Goal: Task Accomplishment & Management: Use online tool/utility

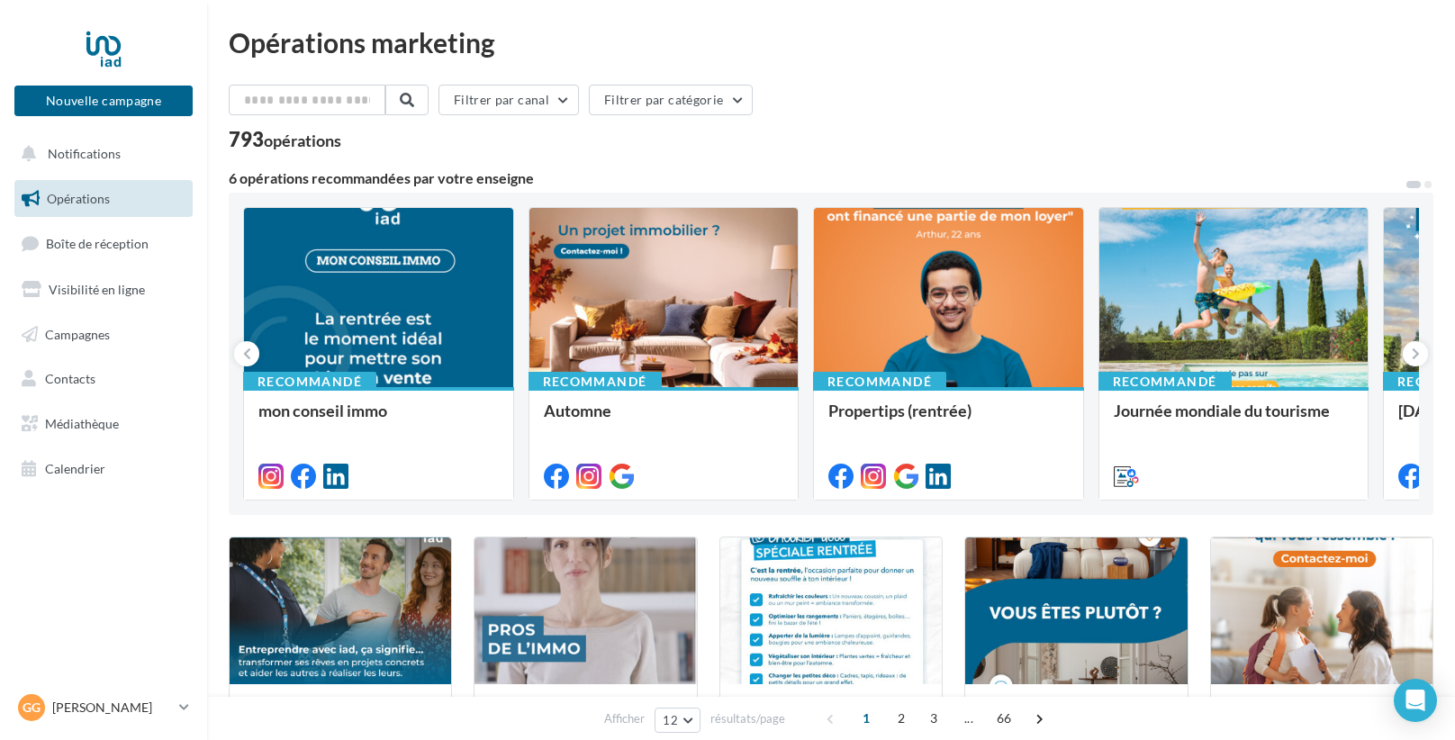
scroll to position [622, 0]
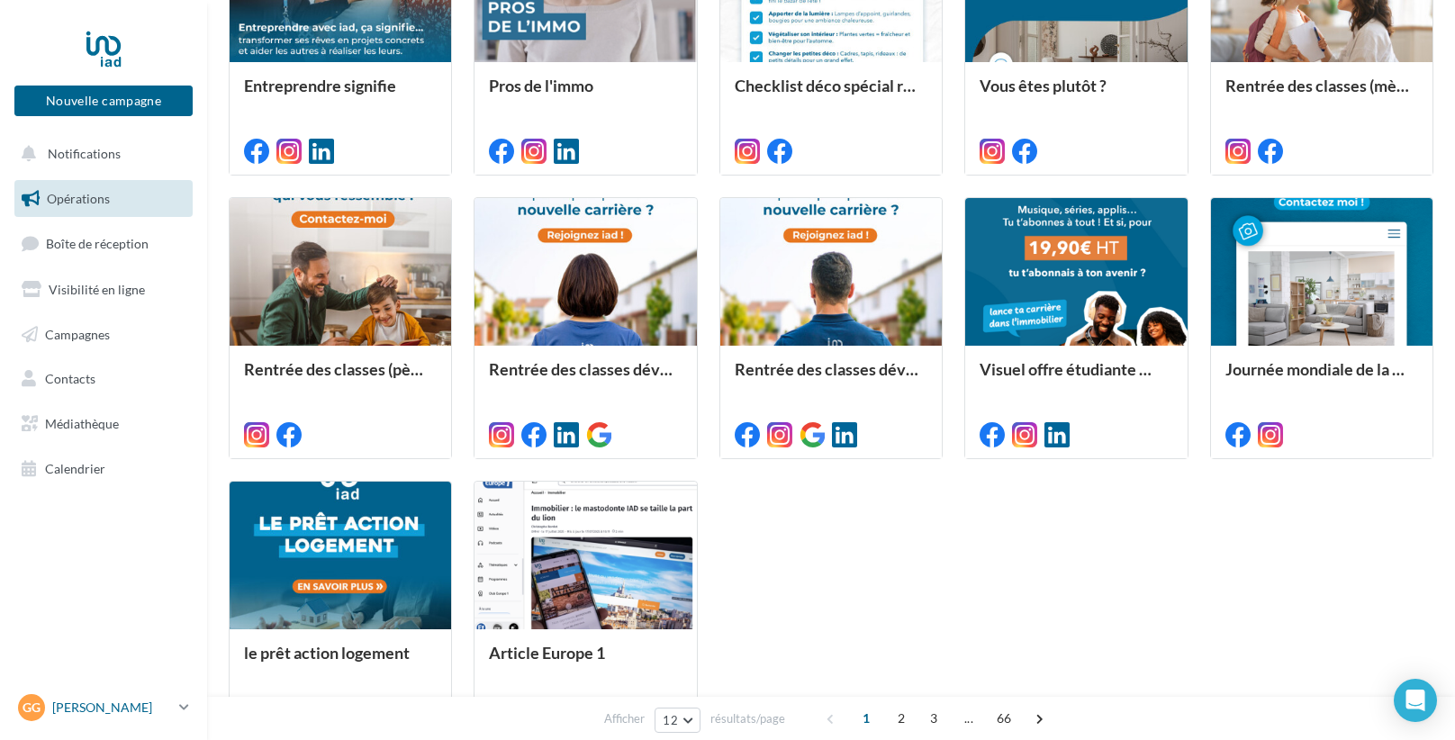
click at [73, 719] on div "Gg Grégory BADIER gregory.badier@iadfrance.fr" at bounding box center [95, 707] width 154 height 27
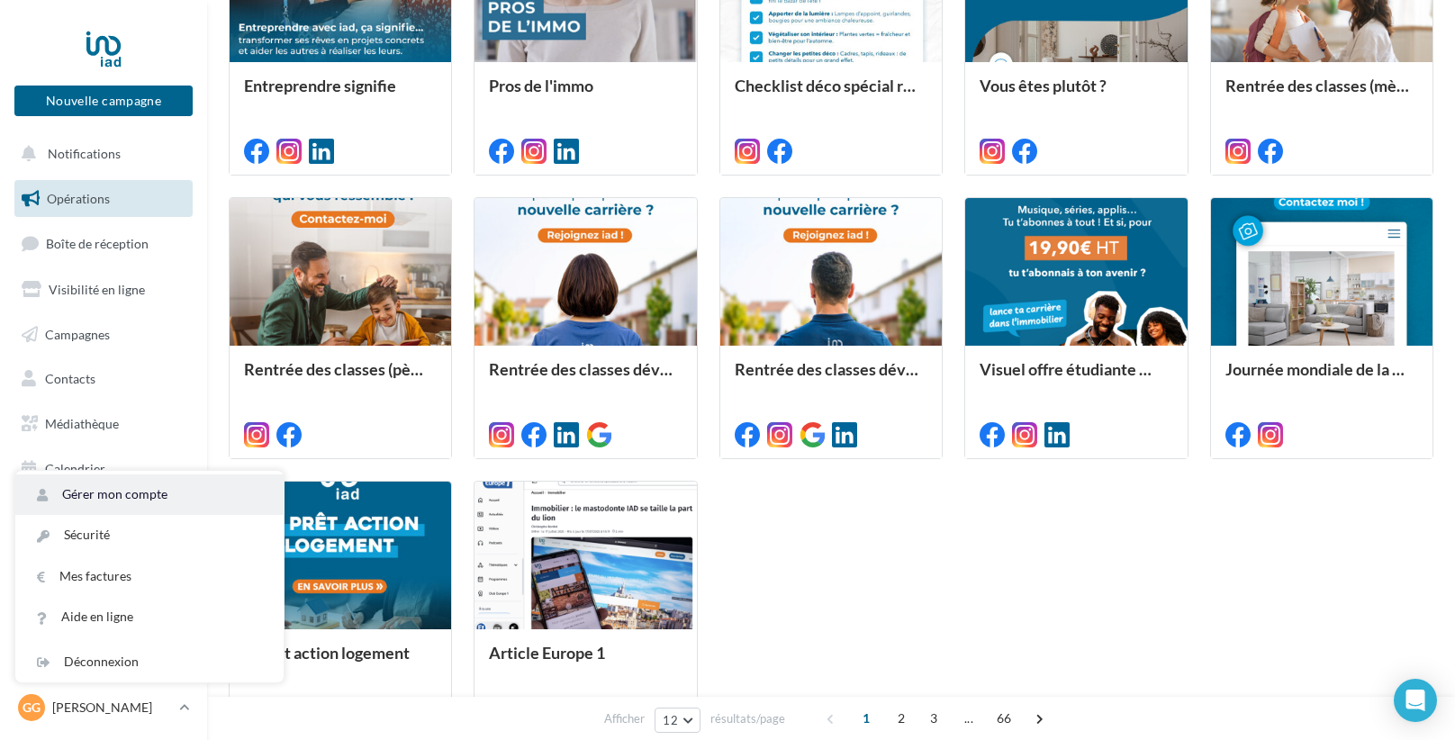
click at [95, 493] on link "Gérer mon compte" at bounding box center [149, 495] width 268 height 41
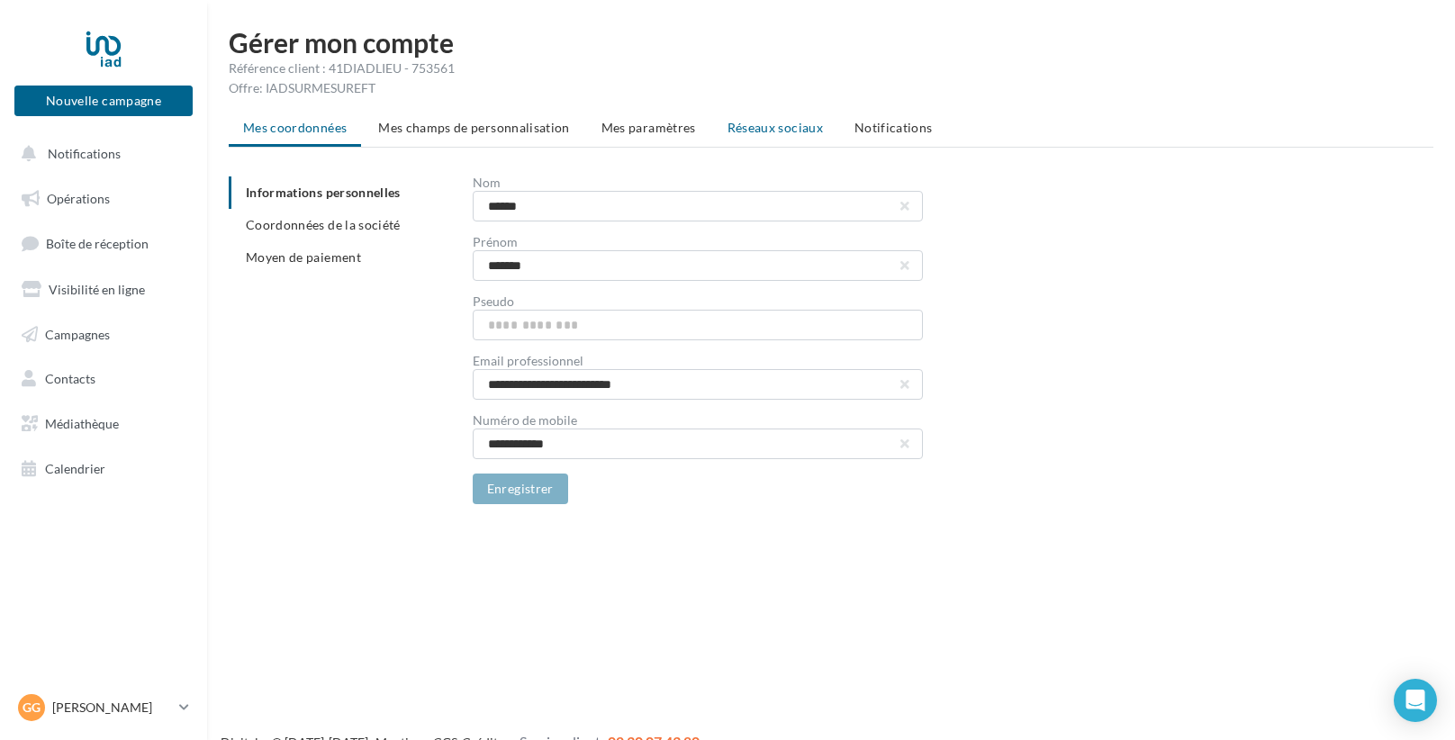
click at [774, 120] on span "Réseaux sociaux" at bounding box center [775, 127] width 95 height 15
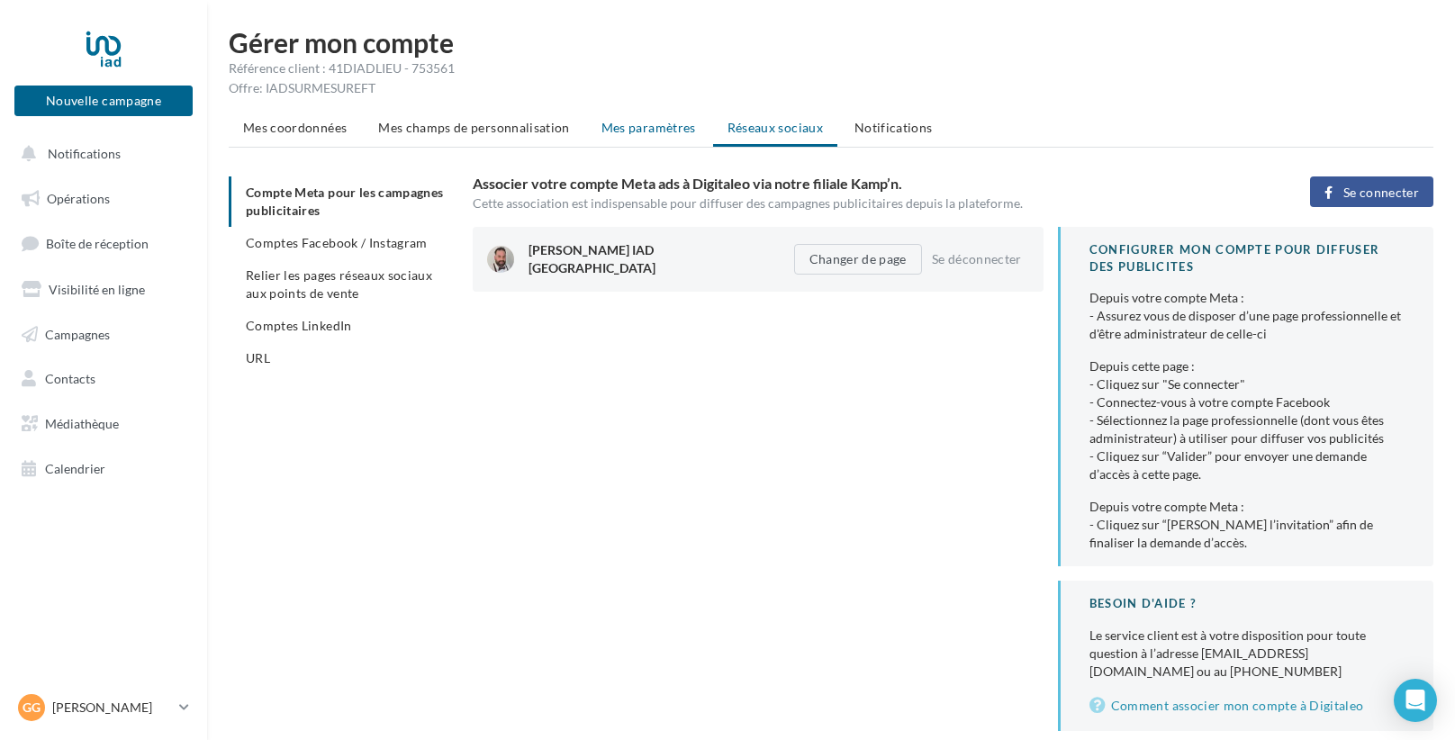
click at [656, 126] on span "Mes paramètres" at bounding box center [648, 127] width 95 height 15
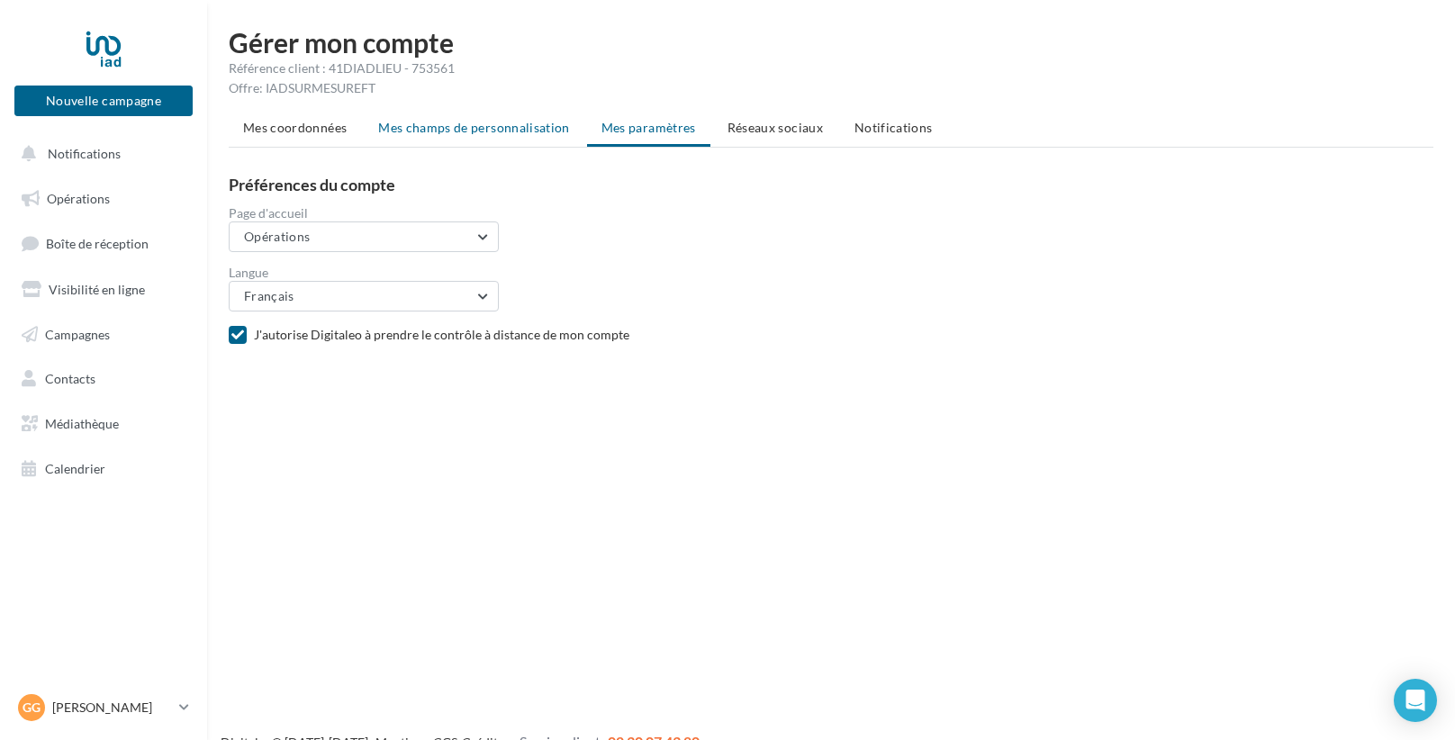
click at [542, 125] on span "Mes champs de personnalisation" at bounding box center [474, 127] width 192 height 15
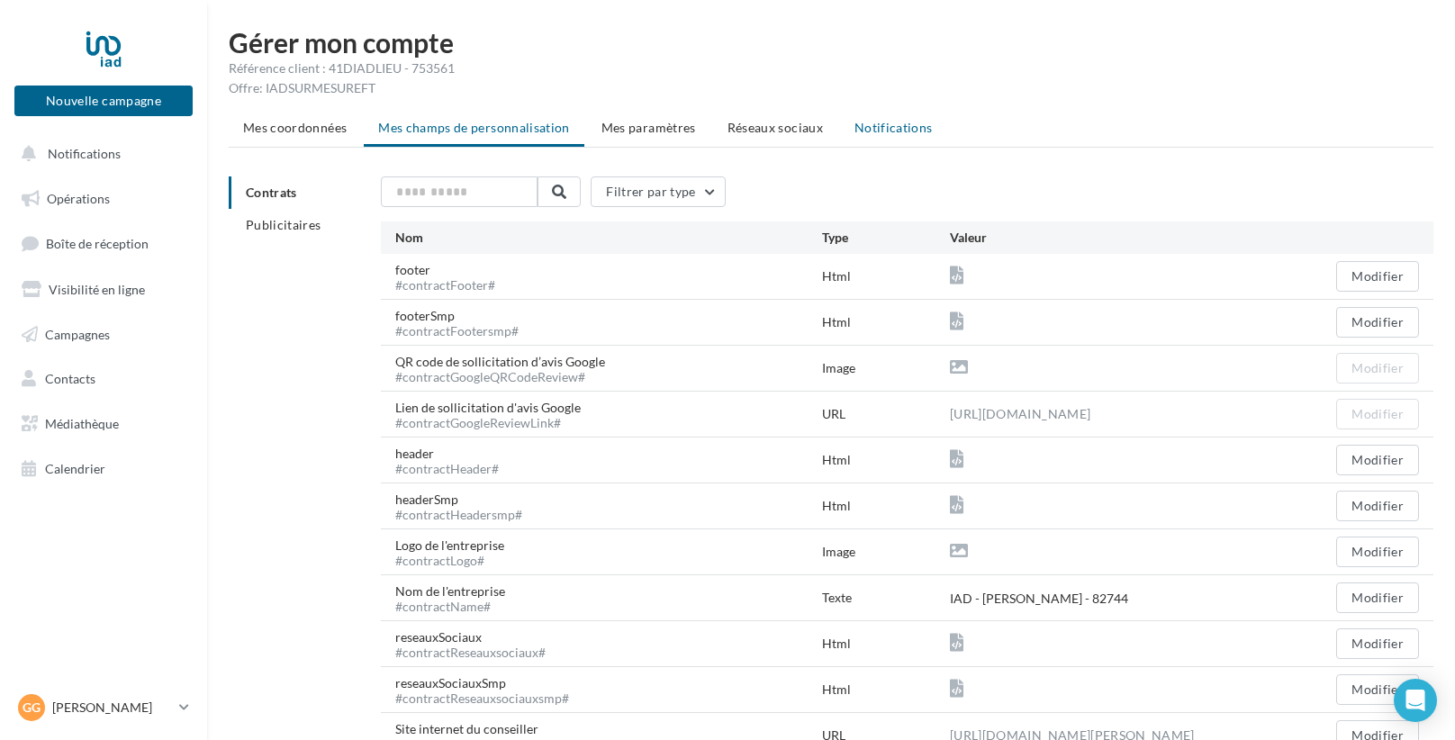
click at [872, 123] on span "Notifications" at bounding box center [894, 127] width 78 height 15
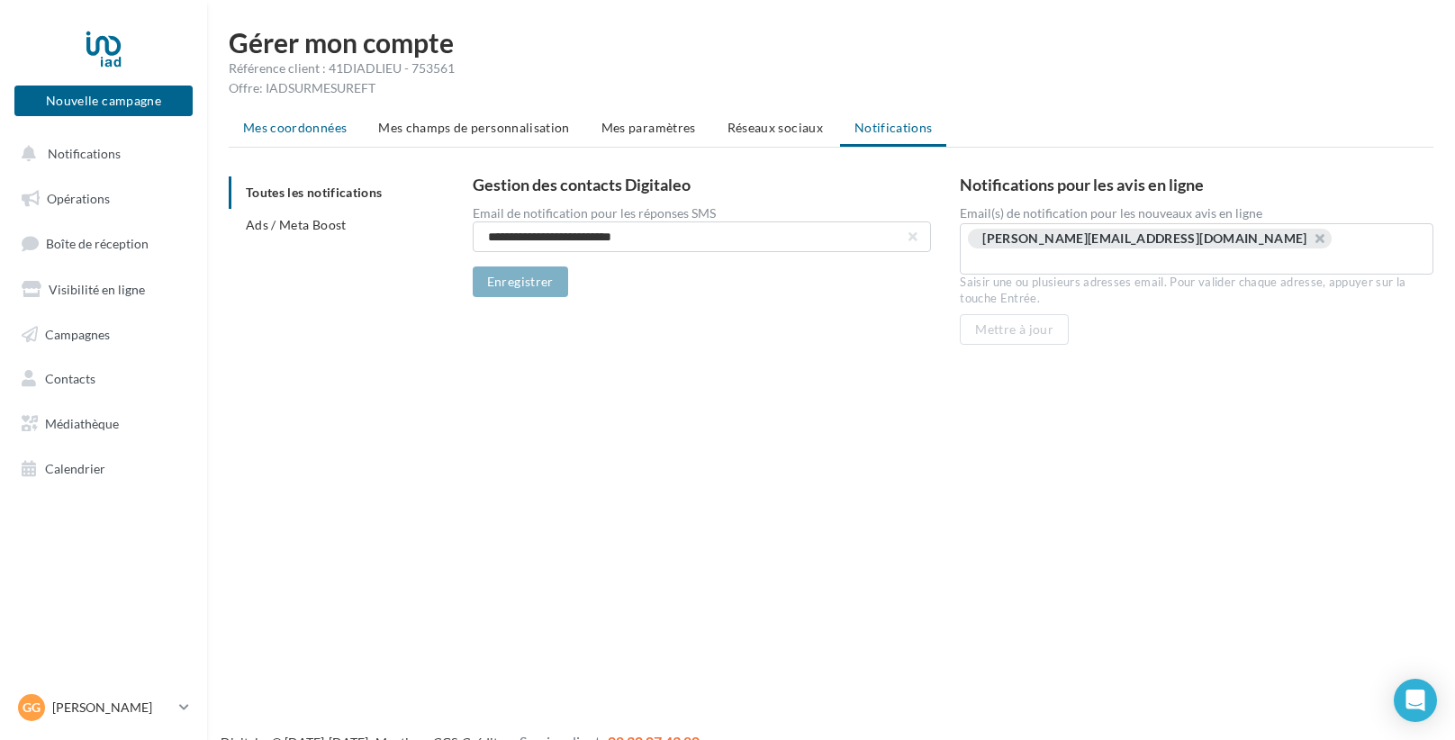
click at [330, 122] on span "Mes coordonnées" at bounding box center [295, 127] width 104 height 15
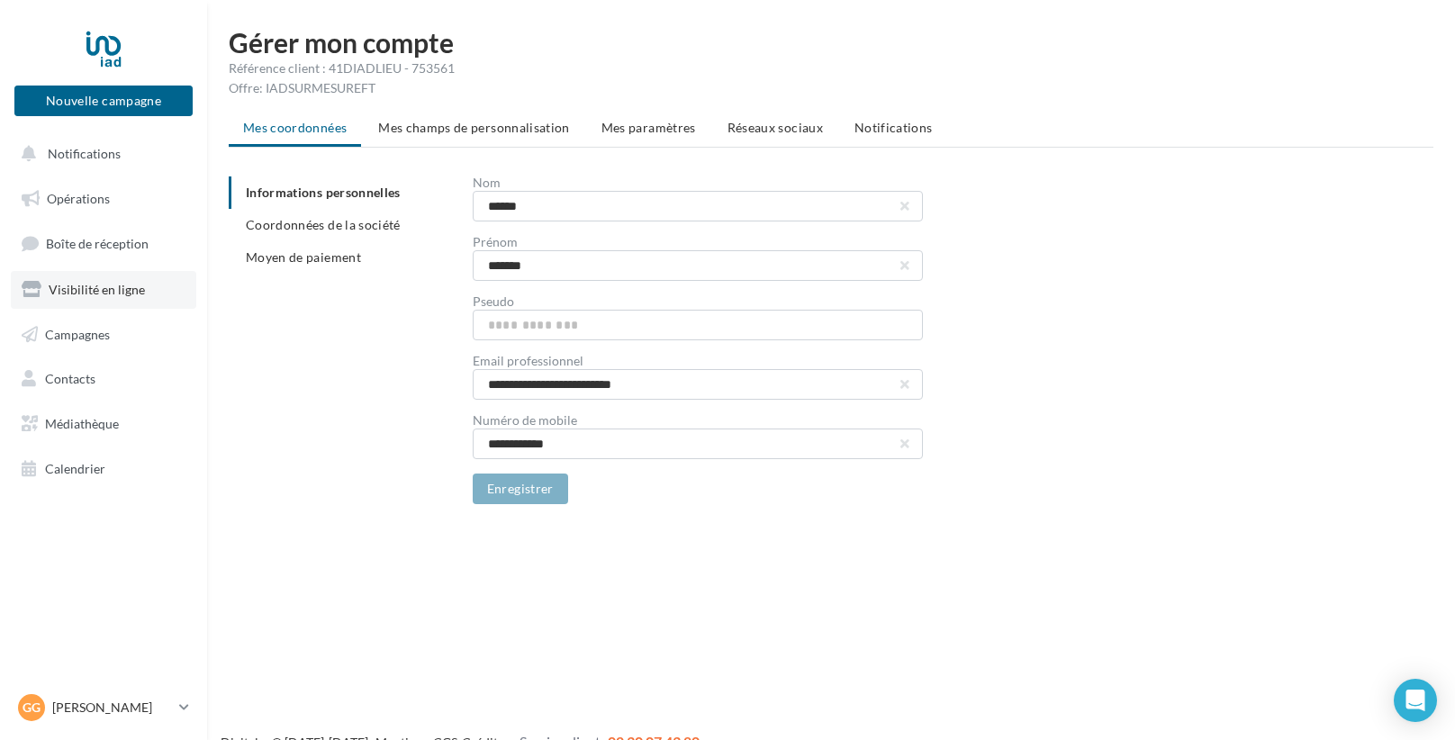
click at [112, 286] on span "Visibilité en ligne" at bounding box center [97, 289] width 96 height 15
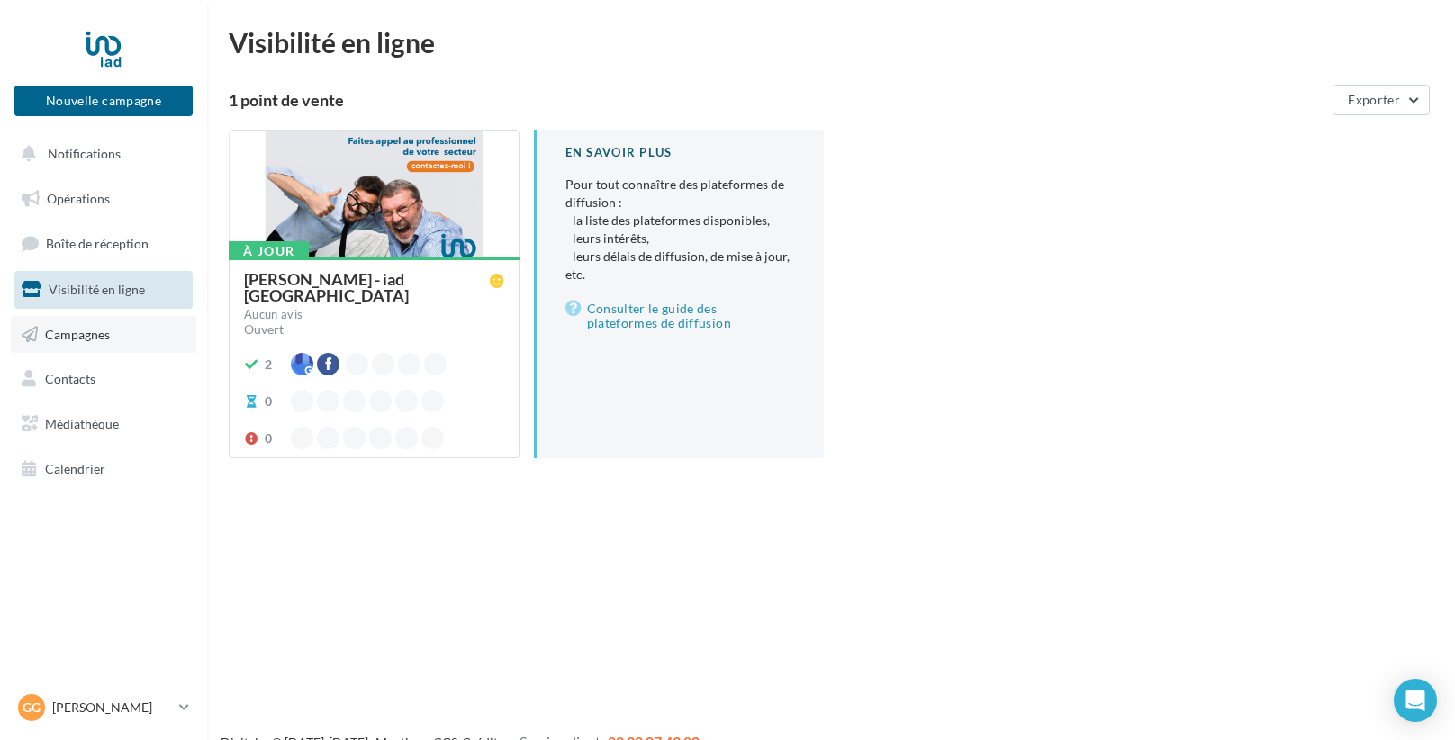
click at [162, 336] on link "Campagnes" at bounding box center [103, 335] width 185 height 38
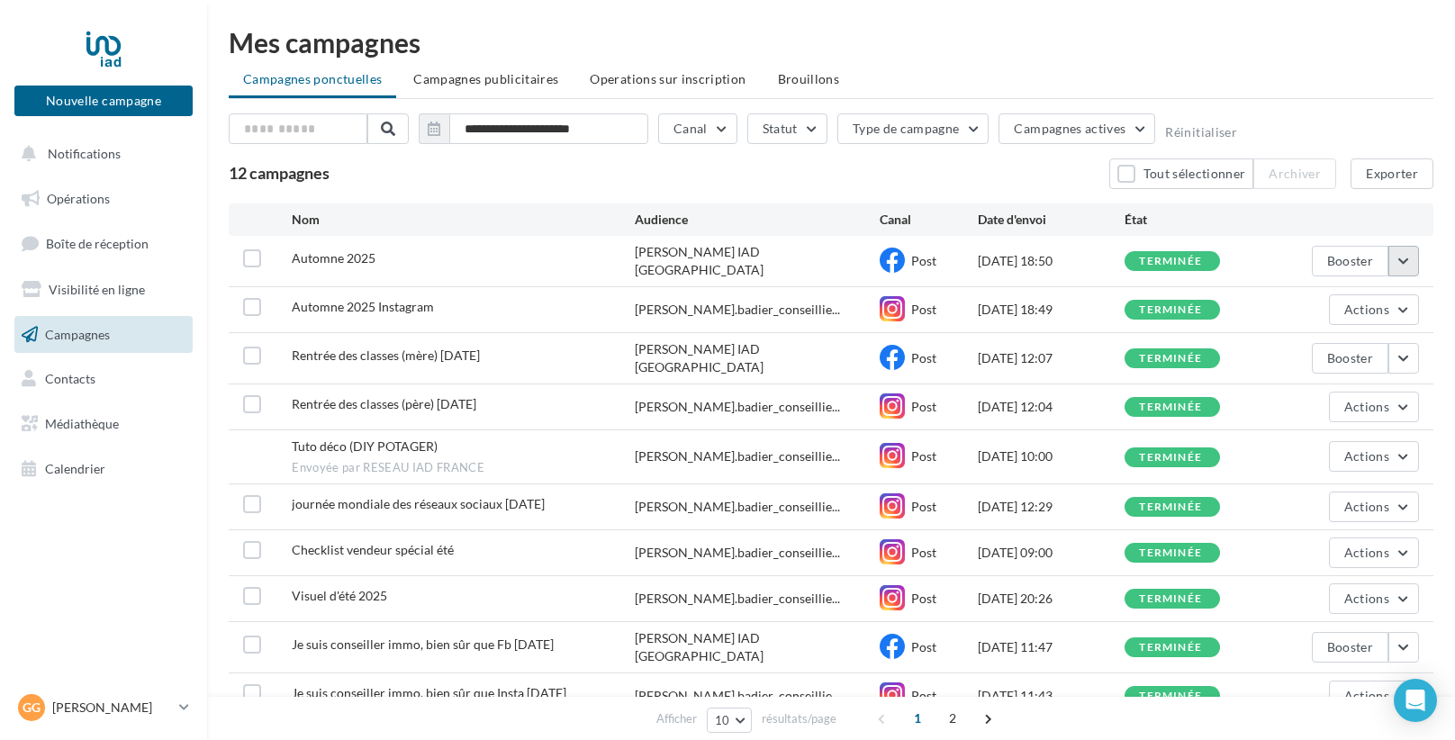
click at [1404, 265] on button "button" at bounding box center [1403, 261] width 31 height 31
click at [1368, 263] on button "Booster" at bounding box center [1350, 261] width 77 height 31
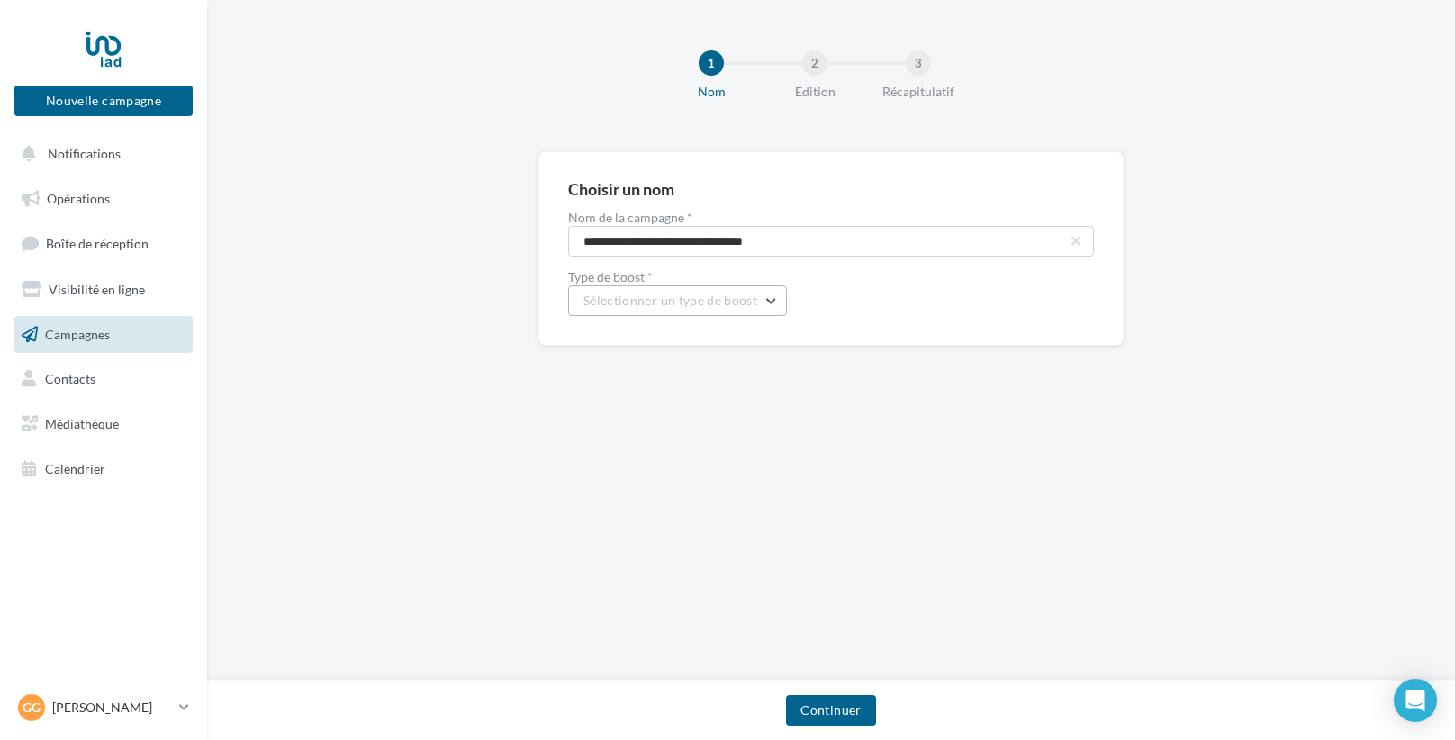
click at [761, 295] on button "Sélectionner un type de boost" at bounding box center [677, 300] width 219 height 31
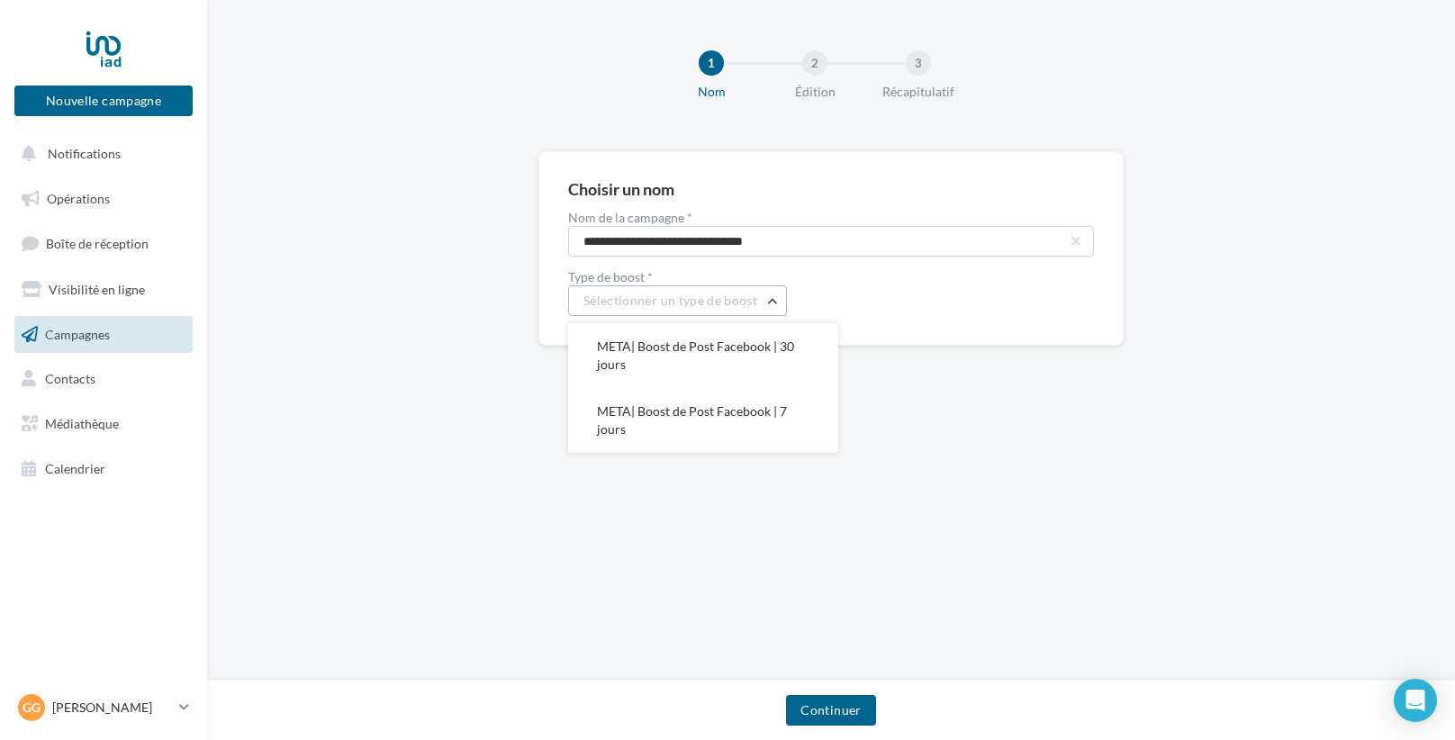
click at [761, 295] on button "Sélectionner un type de boost" at bounding box center [677, 300] width 219 height 31
